Goal: Task Accomplishment & Management: Use online tool/utility

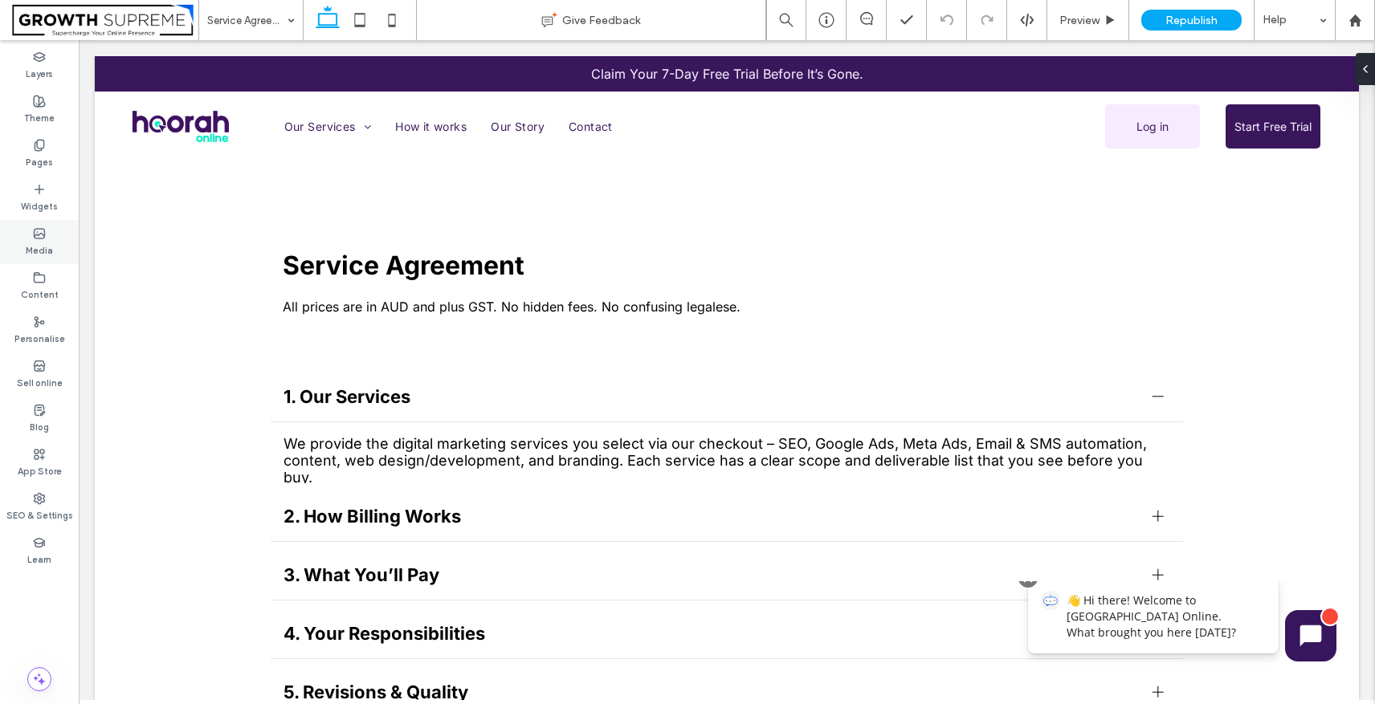
click at [43, 262] on div "Media" at bounding box center [39, 242] width 79 height 44
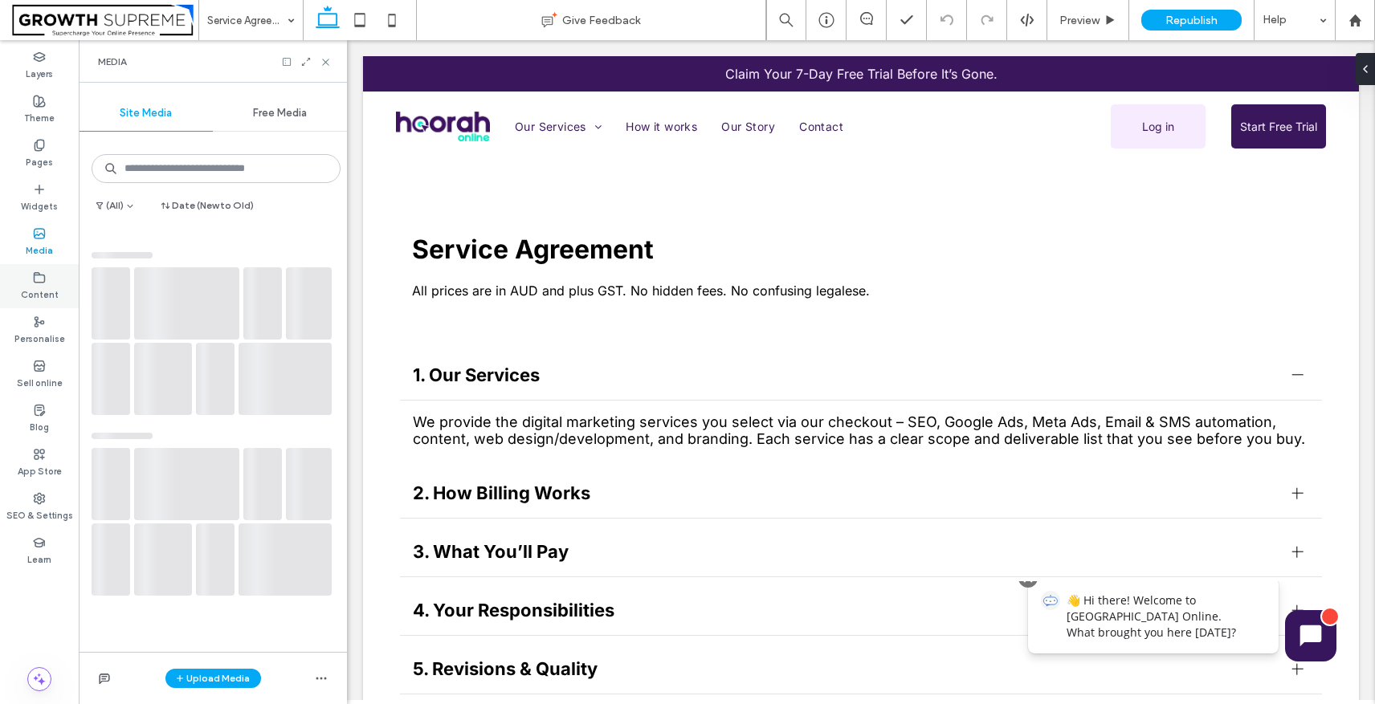
click at [43, 271] on icon at bounding box center [39, 277] width 13 height 13
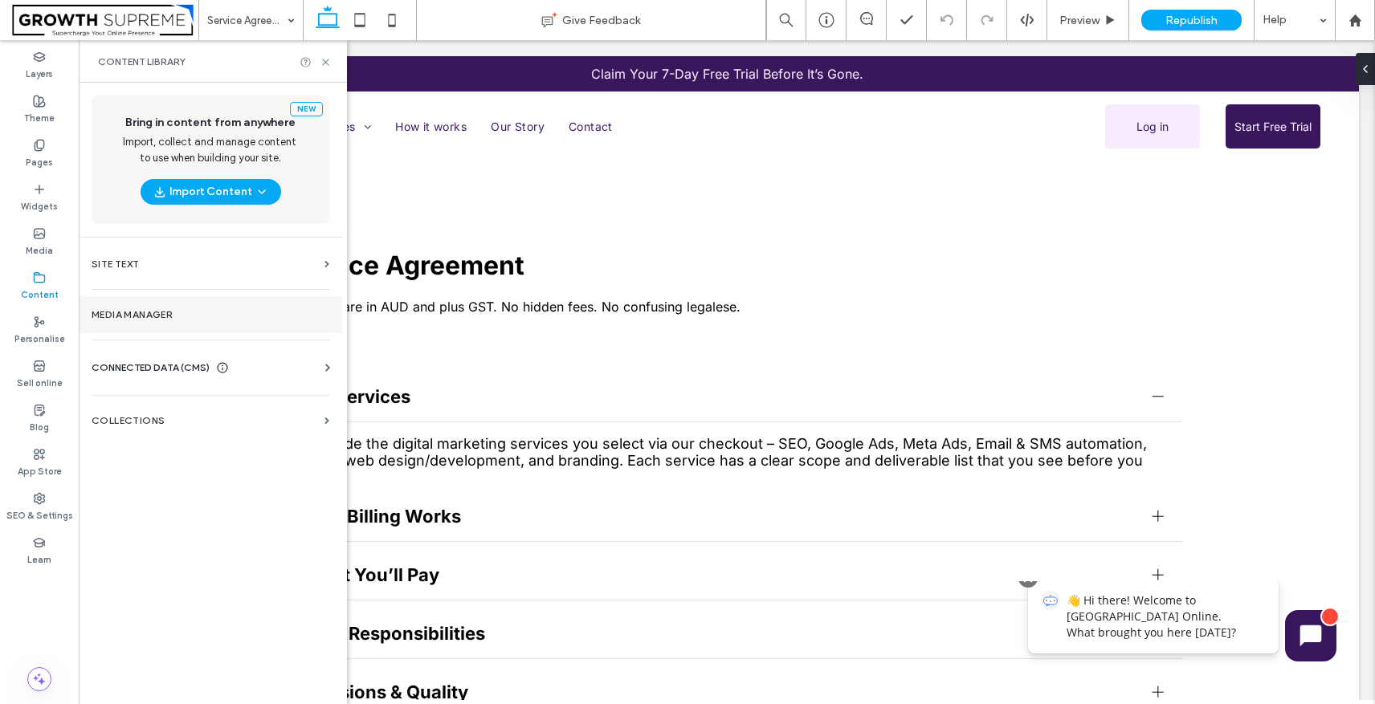
click at [161, 329] on section "Media Manager" at bounding box center [210, 314] width 263 height 37
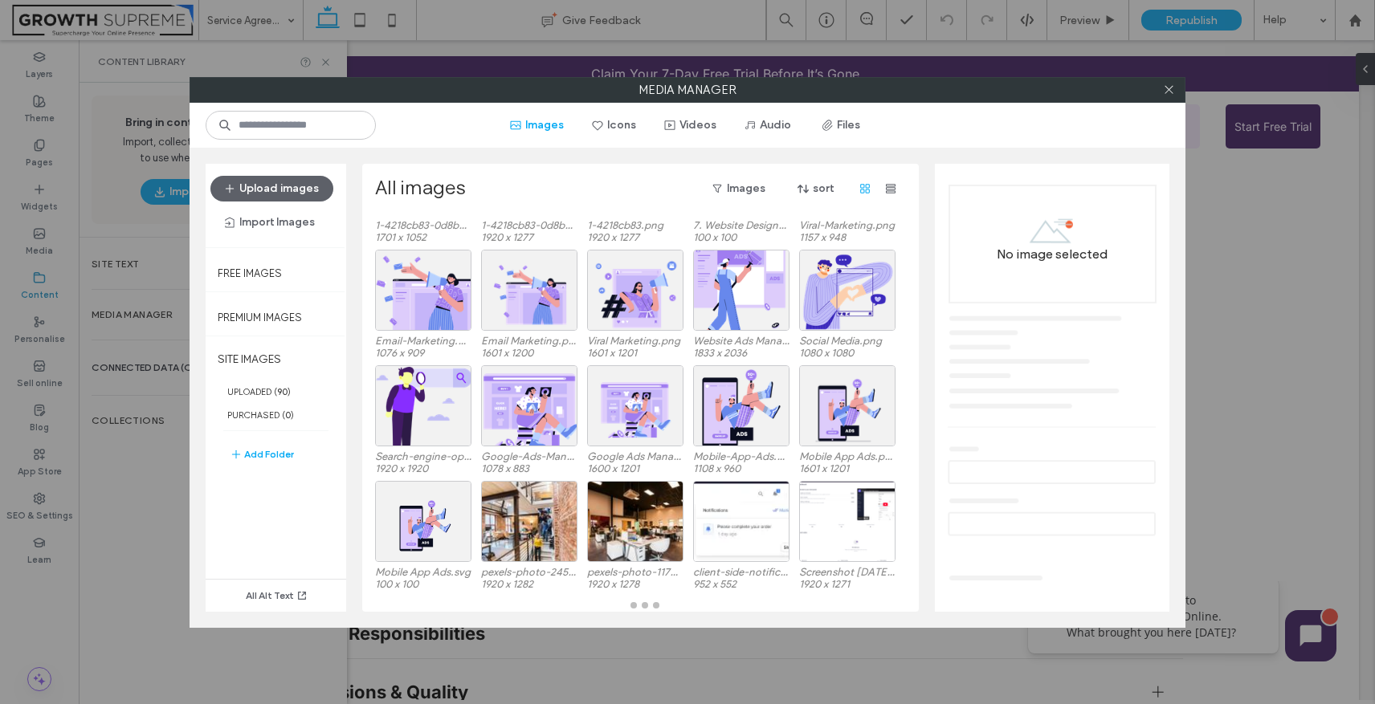
scroll to position [114, 0]
click at [1164, 91] on icon at bounding box center [1169, 90] width 12 height 12
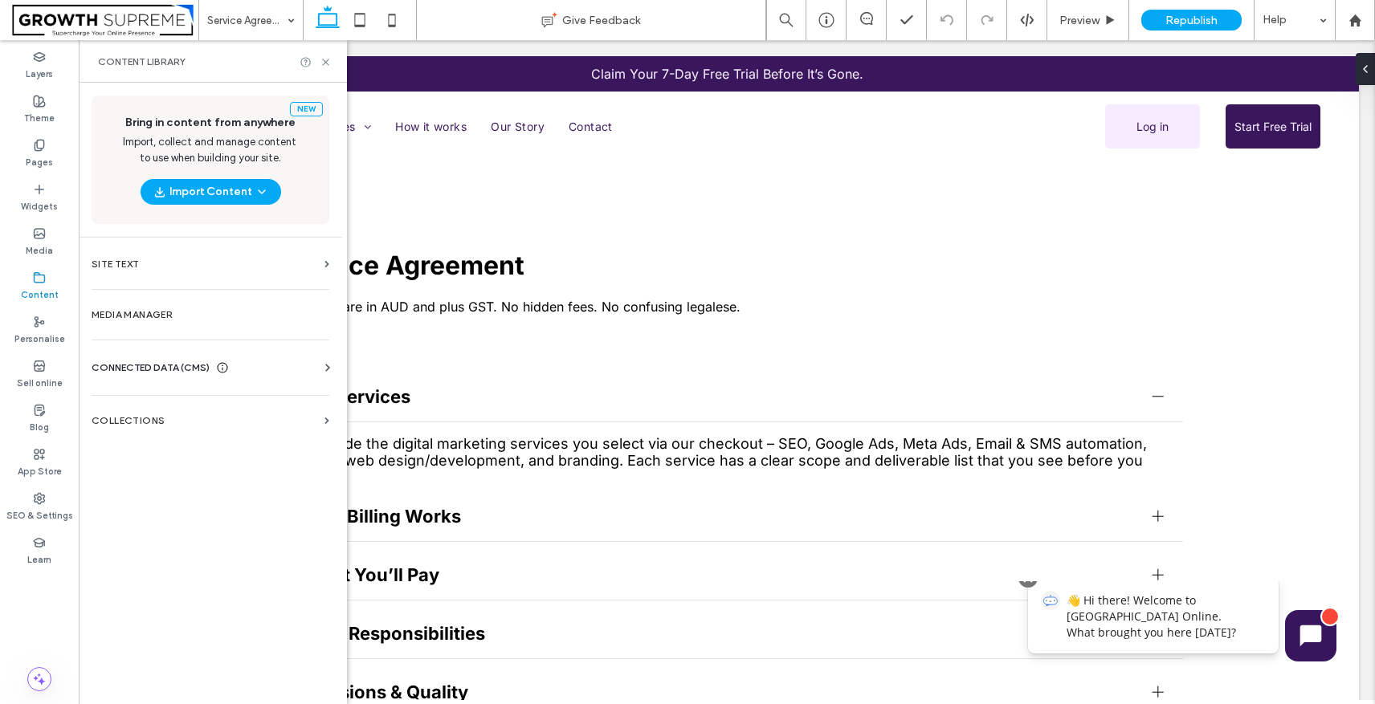
click at [157, 371] on span "CONNECTED DATA (CMS)" at bounding box center [151, 368] width 118 height 16
click at [161, 589] on div "New Bring in content from anywhere Import, collect and manage content to use wh…" at bounding box center [210, 392] width 263 height 618
click at [165, 571] on label "COLLECTIONS" at bounding box center [205, 568] width 226 height 11
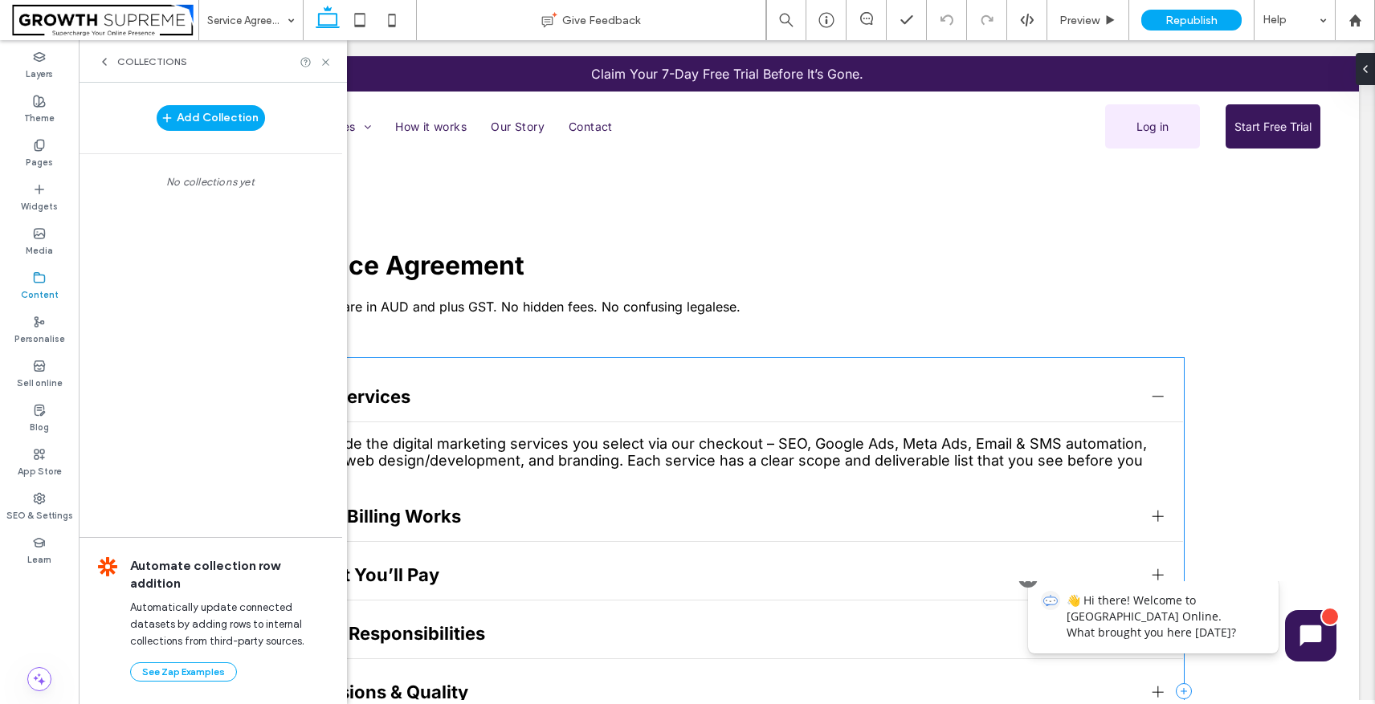
click at [406, 369] on div "1. Our Services We provide the digital marketing services you select via our ch…" at bounding box center [726, 691] width 913 height 666
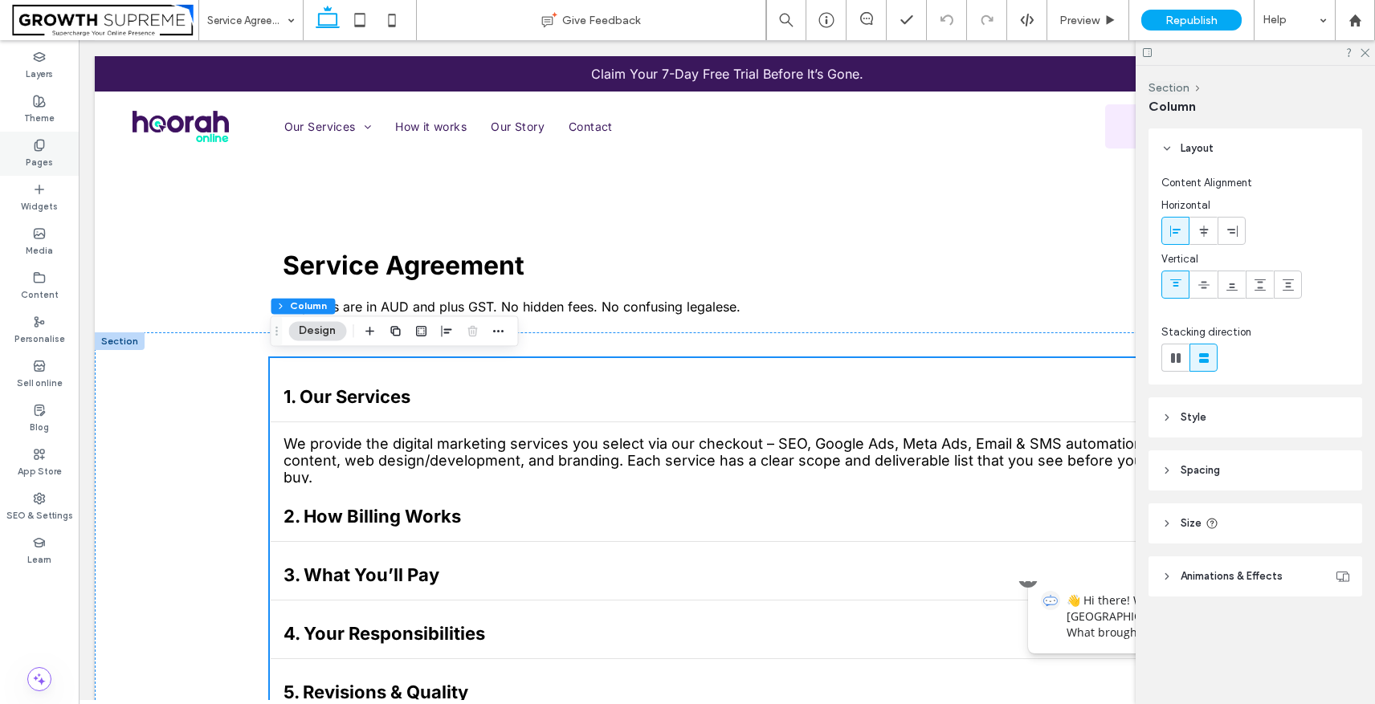
click at [48, 133] on div "Pages" at bounding box center [39, 154] width 79 height 44
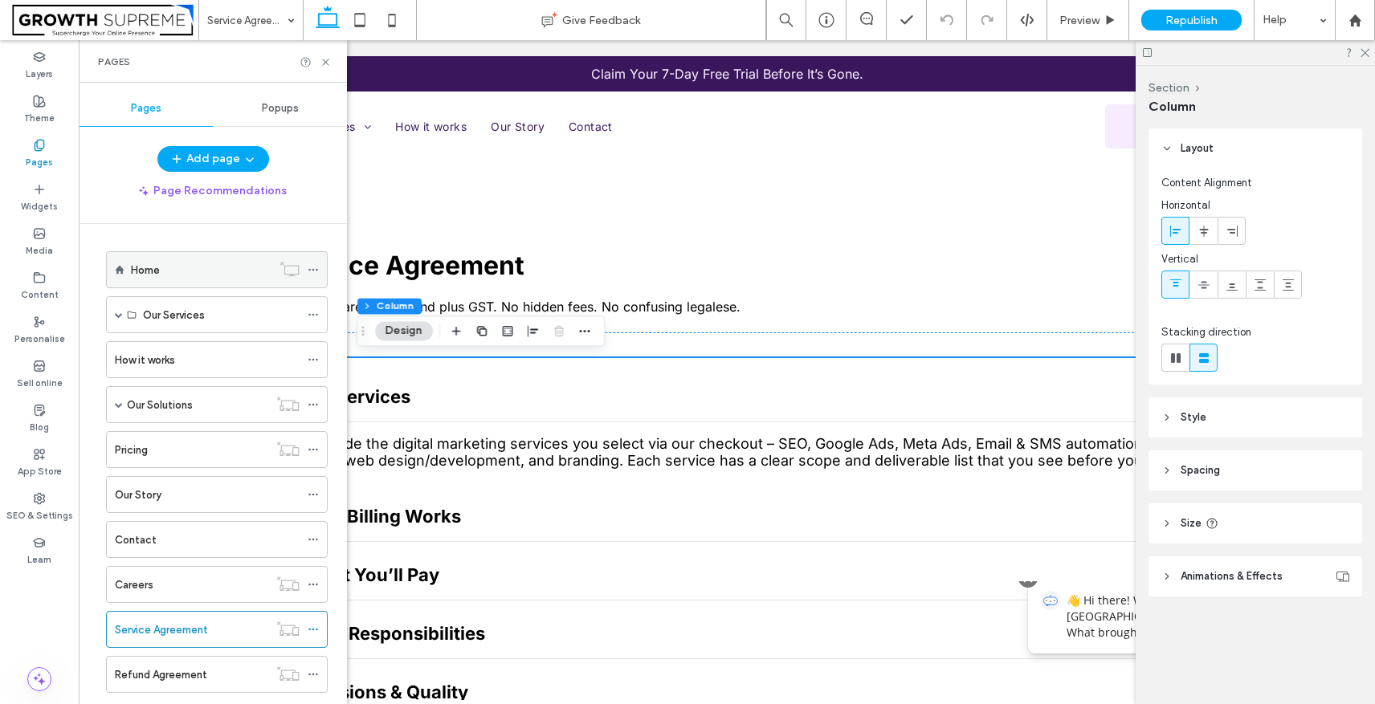
scroll to position [217, 0]
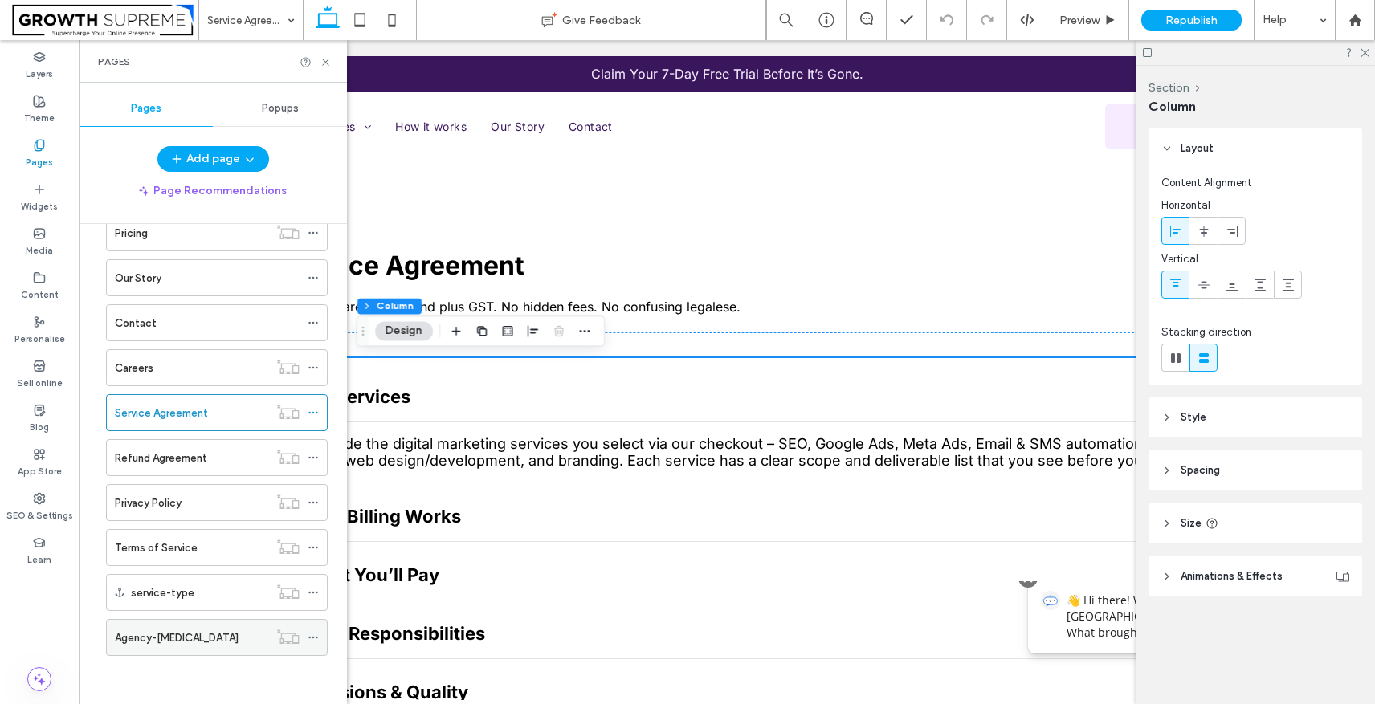
click at [161, 626] on div "Agency-[MEDICAL_DATA]" at bounding box center [191, 637] width 153 height 35
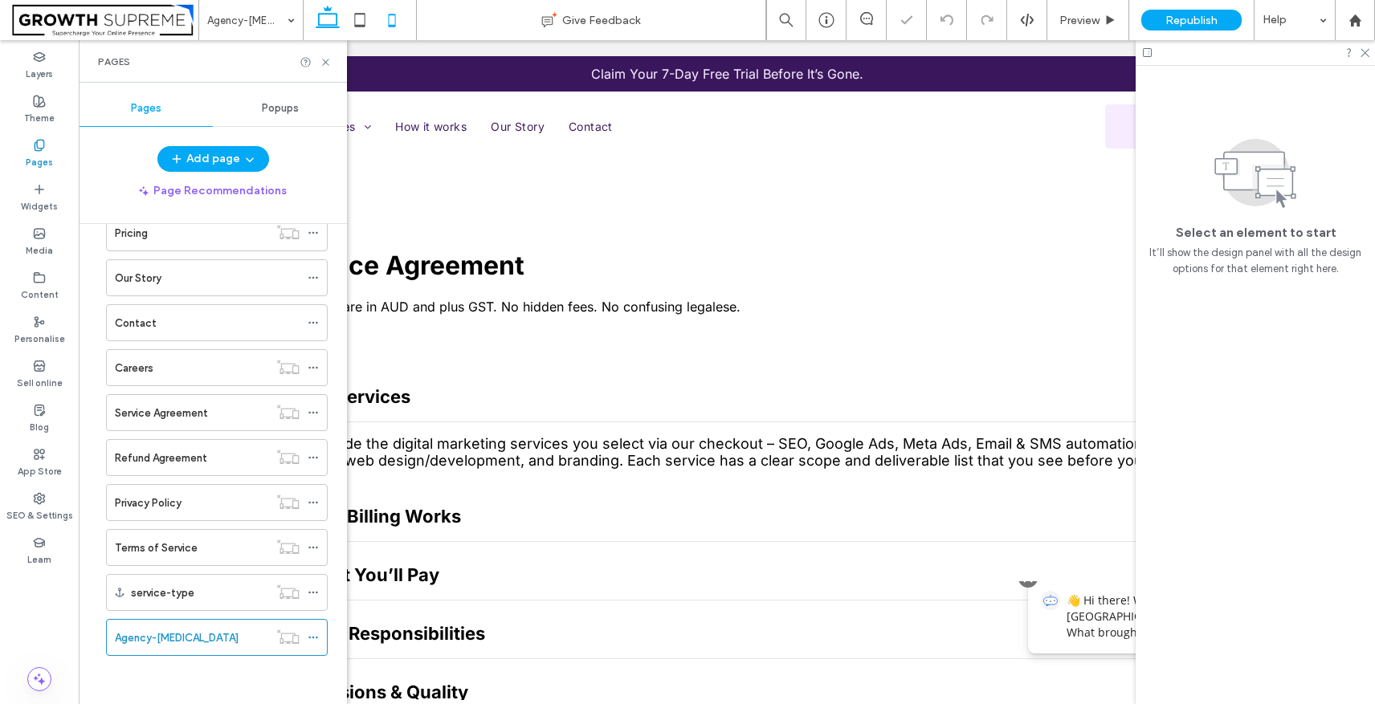
click at [377, 10] on icon at bounding box center [392, 20] width 32 height 32
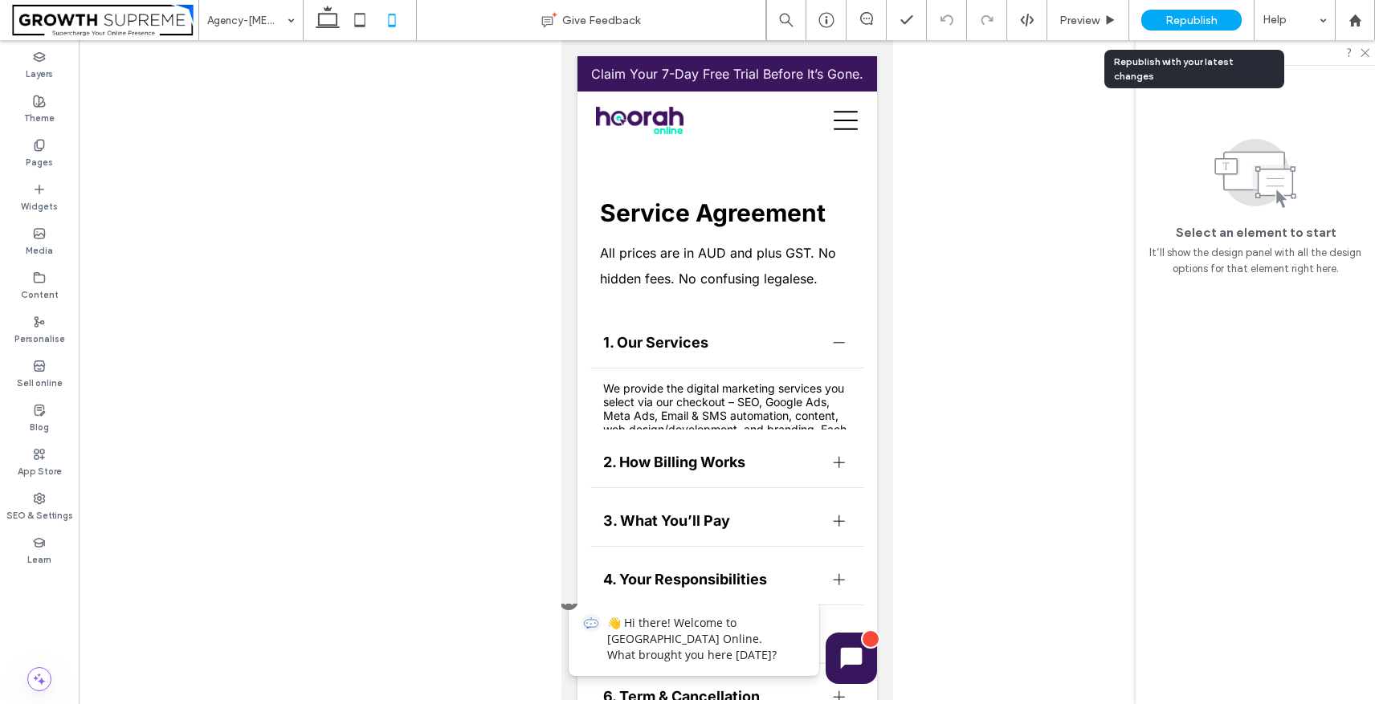
click at [1189, 22] on span "Republish" at bounding box center [1191, 21] width 52 height 14
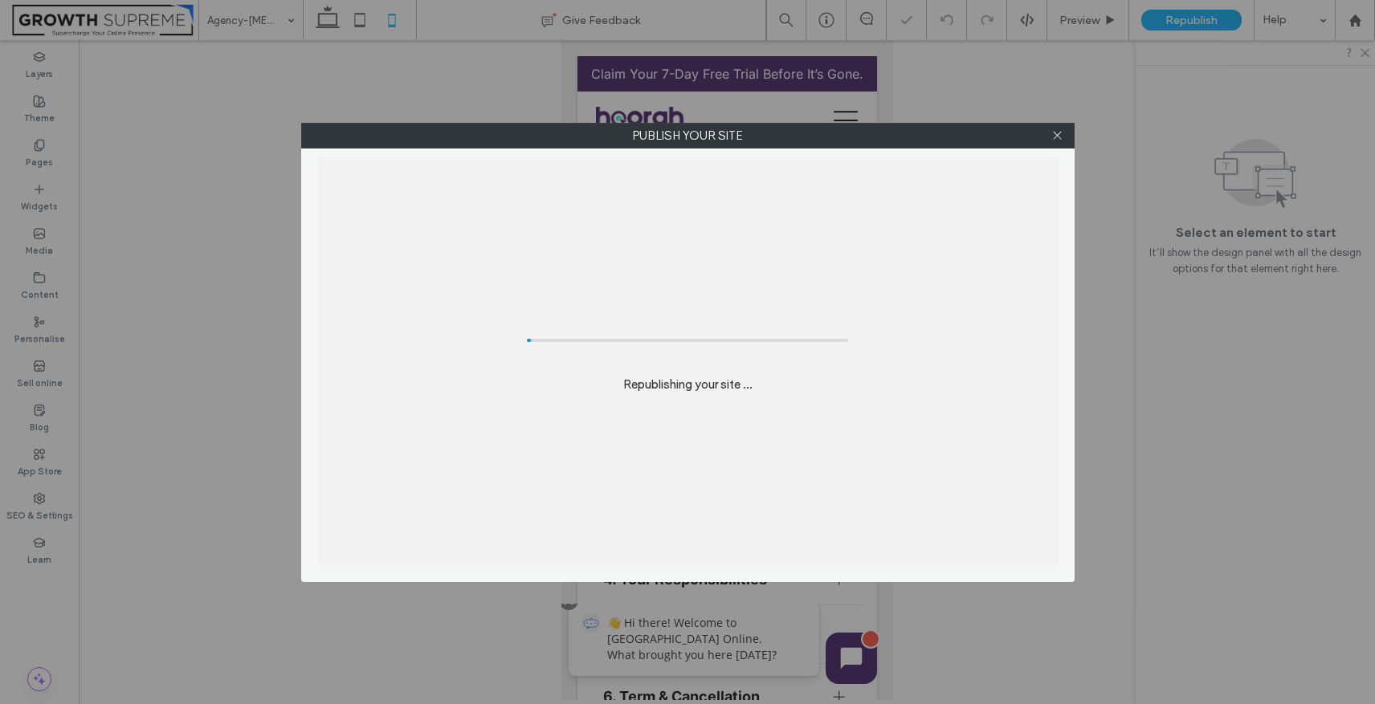
click at [1188, 19] on div "Publish your site Republishing your site ..." at bounding box center [687, 352] width 1375 height 704
